Goal: Information Seeking & Learning: Learn about a topic

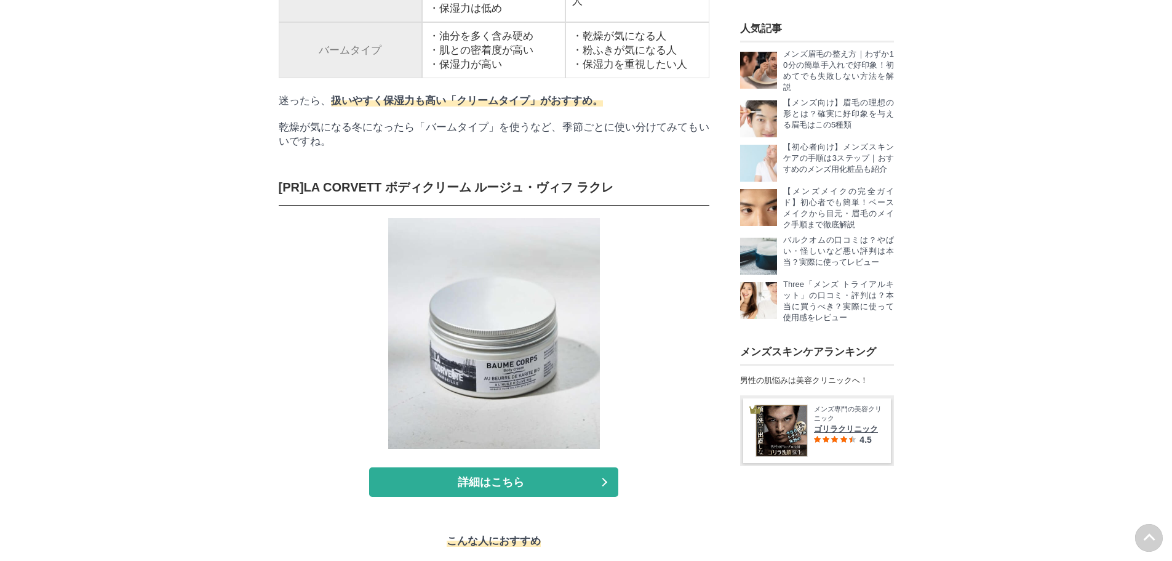
drag, startPoint x: 429, startPoint y: 123, endPoint x: 481, endPoint y: 200, distance: 92.3
drag, startPoint x: 449, startPoint y: 180, endPoint x: 486, endPoint y: 250, distance: 79.6
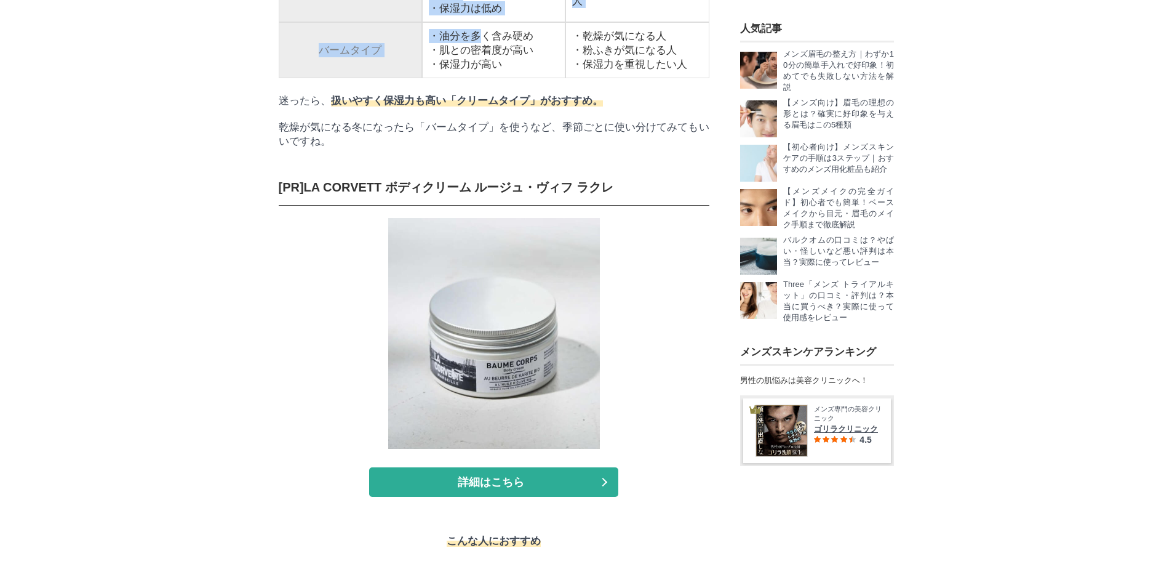
click at [485, 78] on td "・油分を多く含み硬め ・肌との密着度が高い ・保湿力が高い" at bounding box center [493, 50] width 143 height 56
drag, startPoint x: 292, startPoint y: 198, endPoint x: 389, endPoint y: 206, distance: 97.5
drag, startPoint x: 497, startPoint y: 222, endPoint x: 290, endPoint y: 209, distance: 207.2
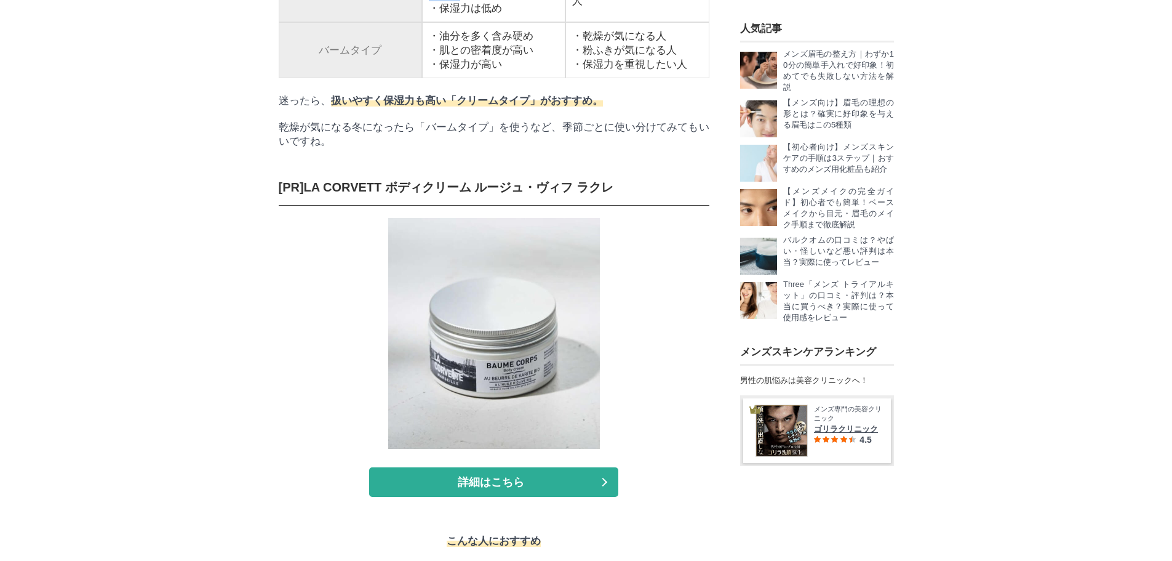
drag, startPoint x: 268, startPoint y: 207, endPoint x: 438, endPoint y: 209, distance: 170.5
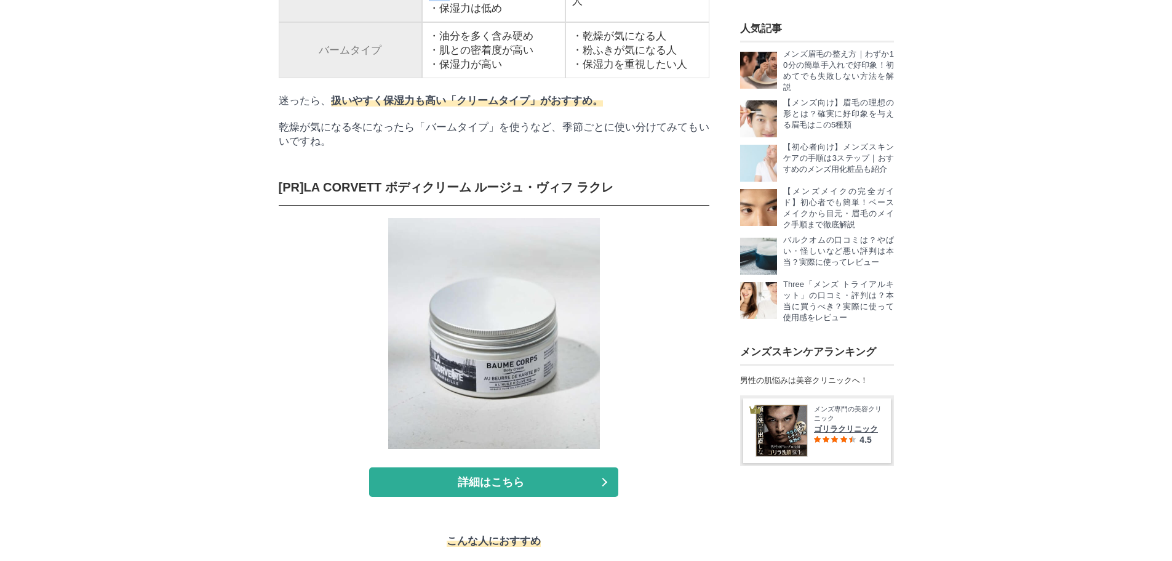
drag, startPoint x: 323, startPoint y: 212, endPoint x: 452, endPoint y: 212, distance: 128.6
